Goal: Task Accomplishment & Management: Manage account settings

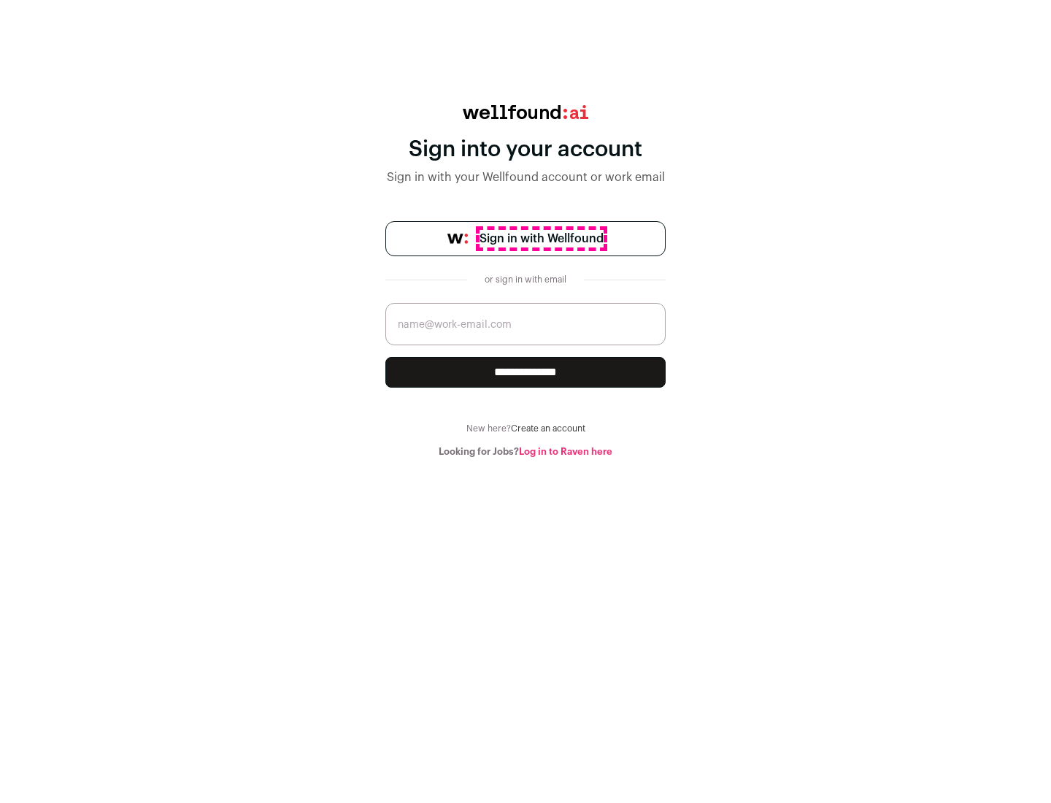
click at [541, 239] on span "Sign in with Wellfound" at bounding box center [542, 239] width 124 height 18
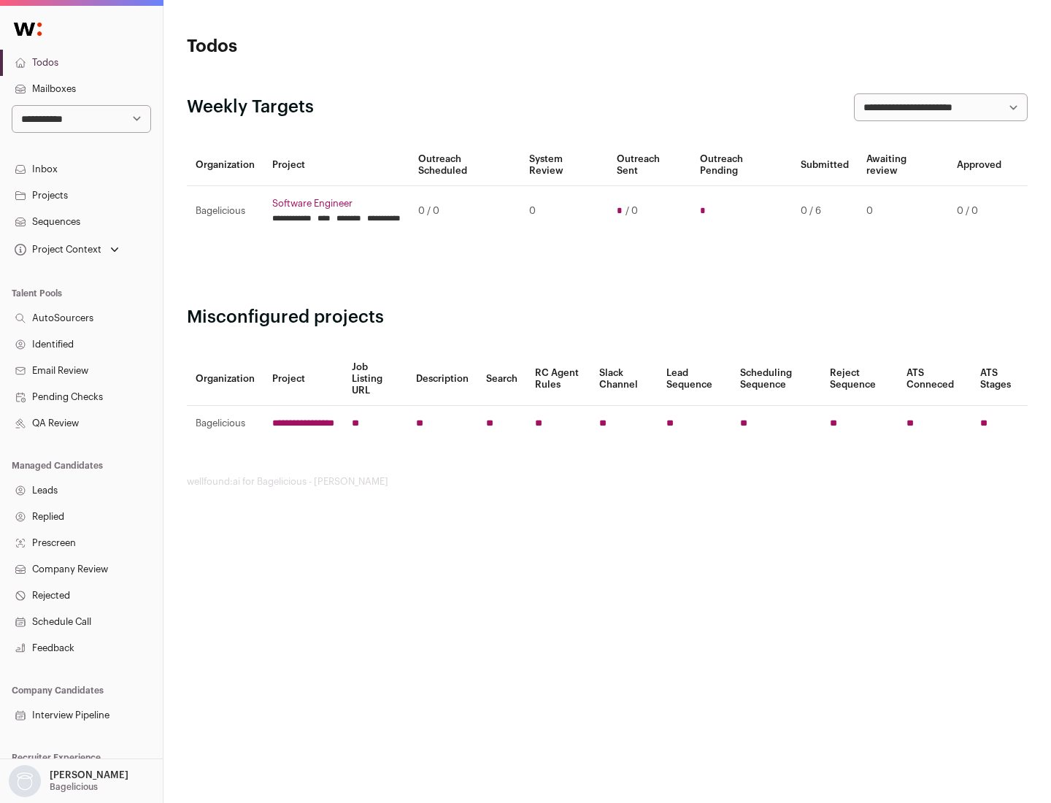
click at [81, 195] on link "Projects" at bounding box center [81, 195] width 163 height 26
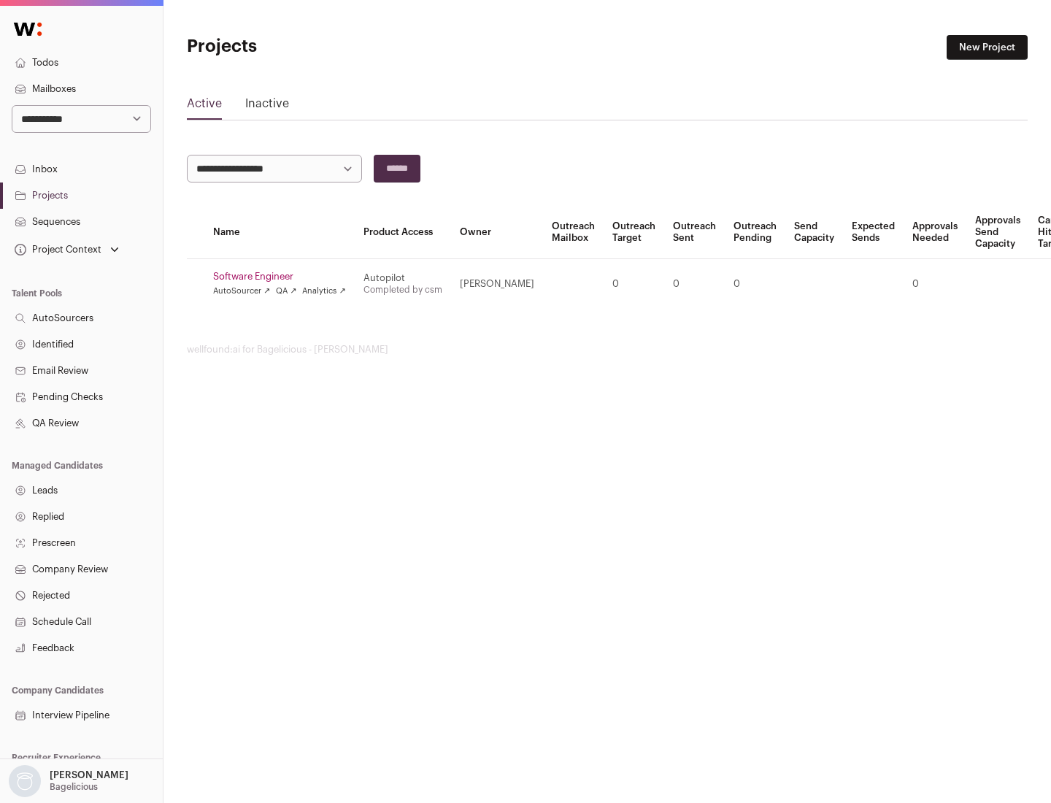
click at [284, 277] on link "Software Engineer" at bounding box center [279, 277] width 133 height 12
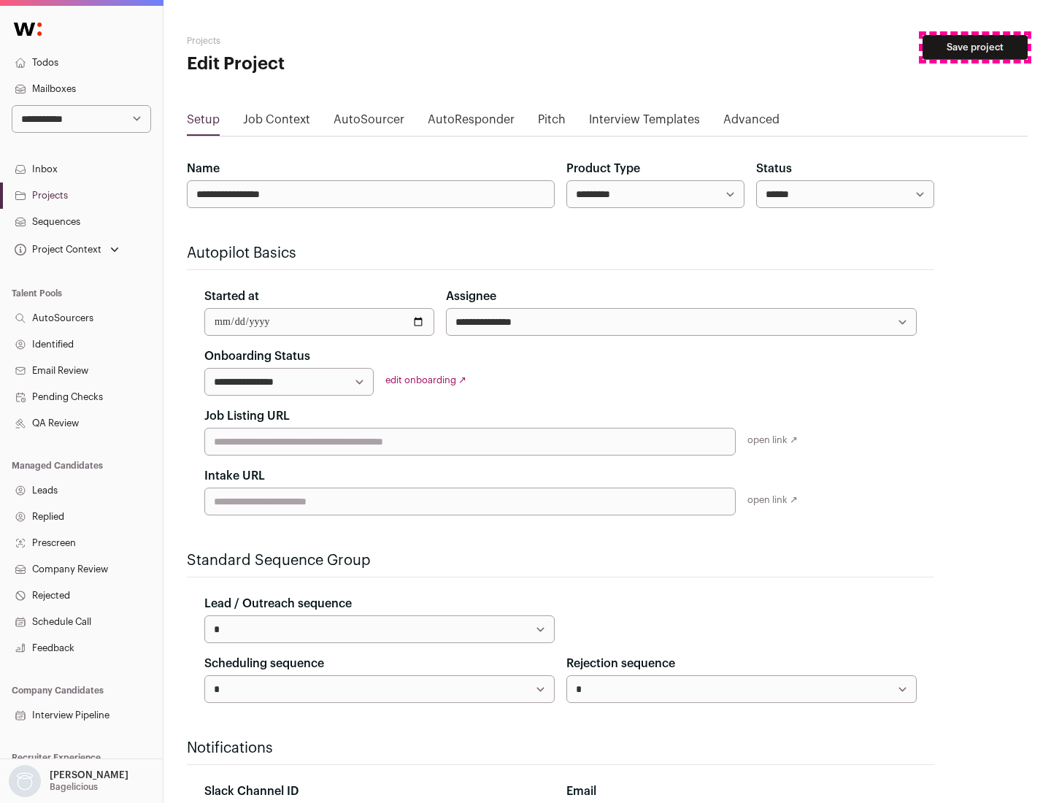
click at [975, 47] on button "Save project" at bounding box center [975, 47] width 105 height 25
